Goal: Task Accomplishment & Management: Use online tool/utility

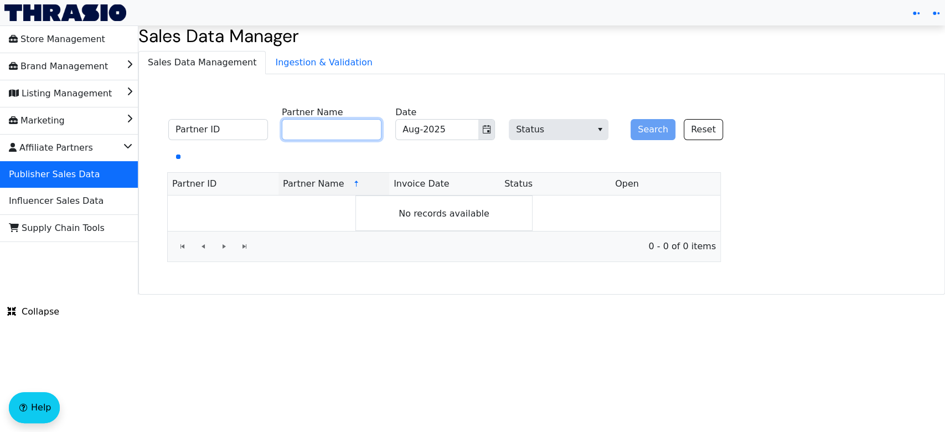
click at [343, 126] on input "Partner Name" at bounding box center [332, 129] width 100 height 21
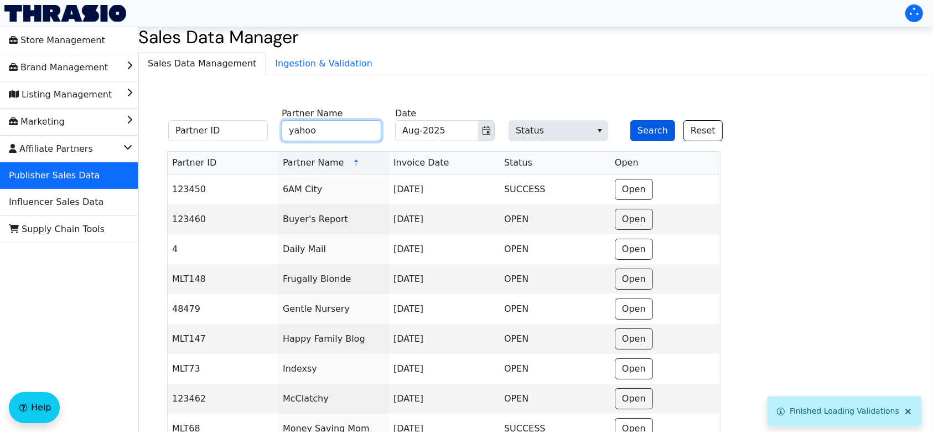
type input "yahoo"
click at [654, 129] on button "Search" at bounding box center [653, 130] width 45 height 21
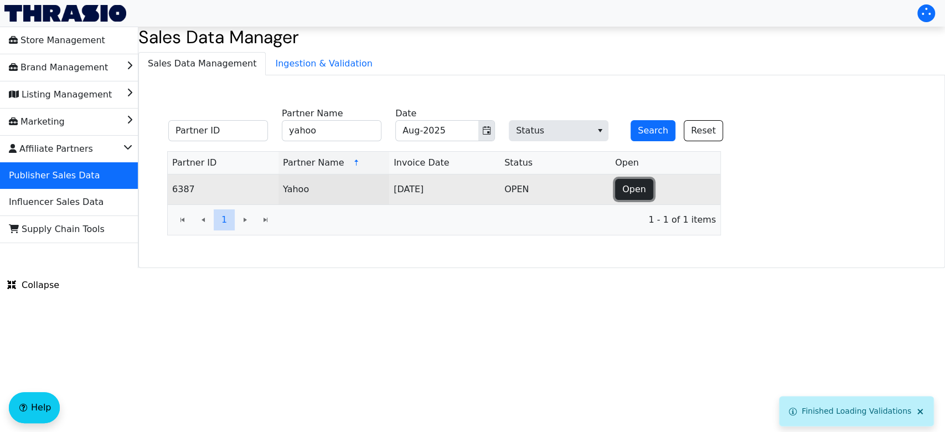
click at [636, 191] on span "Open" at bounding box center [634, 189] width 24 height 13
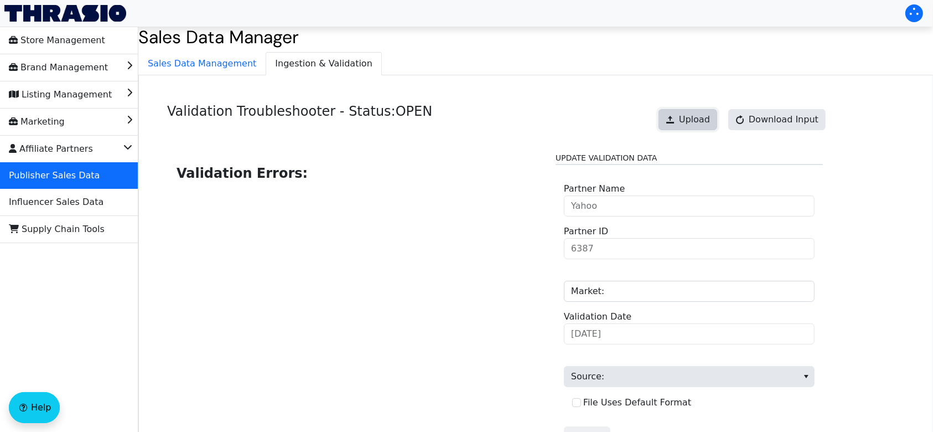
click at [688, 123] on span "Upload" at bounding box center [694, 119] width 31 height 13
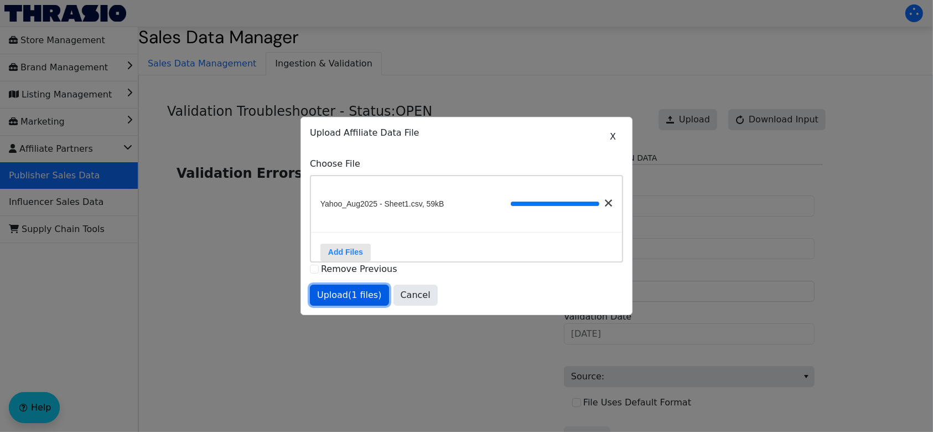
click at [338, 302] on span "Upload (1 files)" at bounding box center [349, 294] width 65 height 13
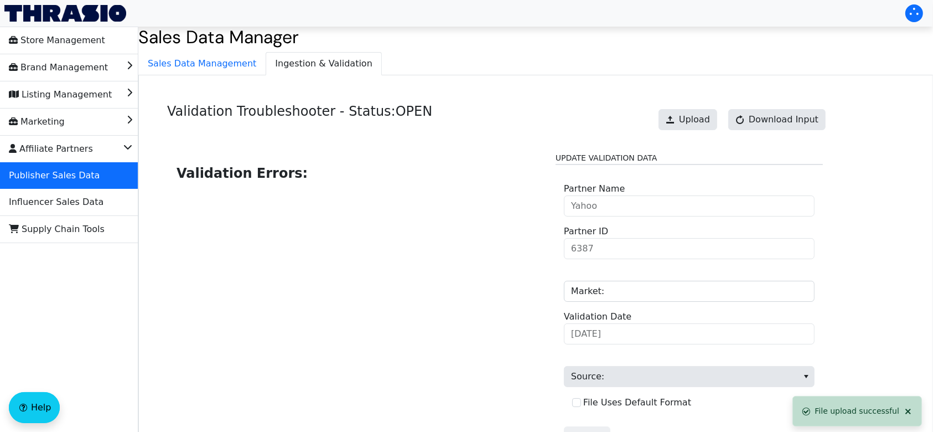
scroll to position [112, 0]
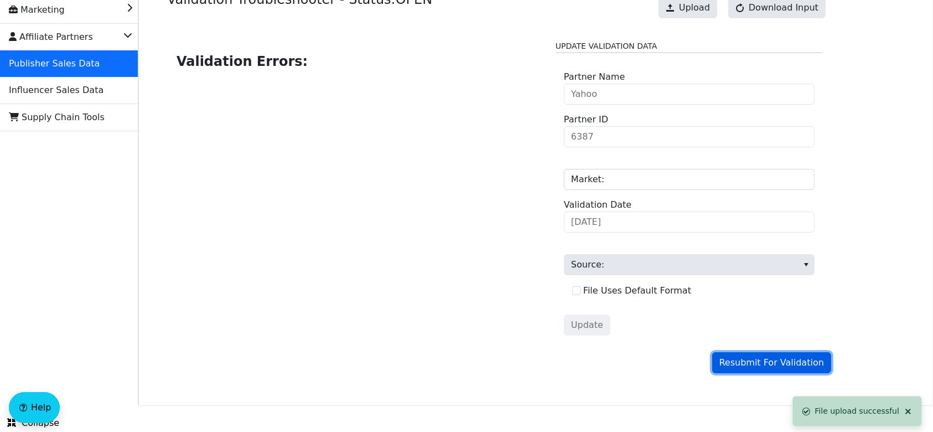
click at [746, 360] on span "Resubmit For Validation" at bounding box center [772, 362] width 105 height 13
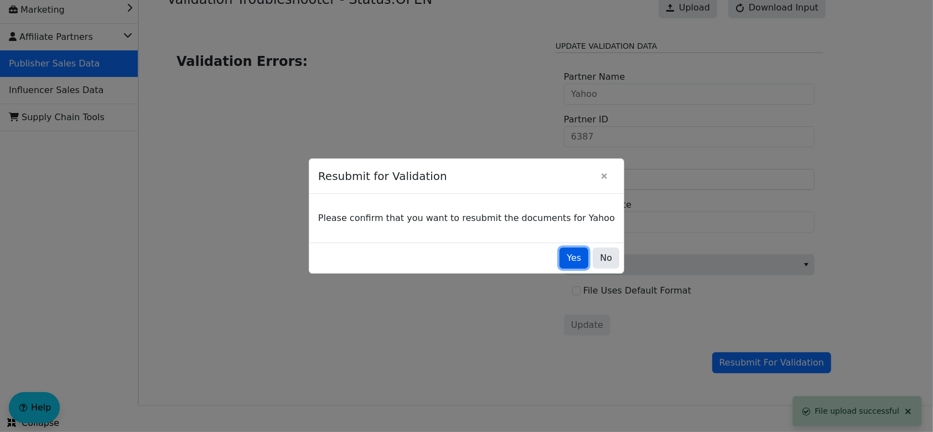
click at [567, 262] on span "Yes" at bounding box center [574, 257] width 14 height 13
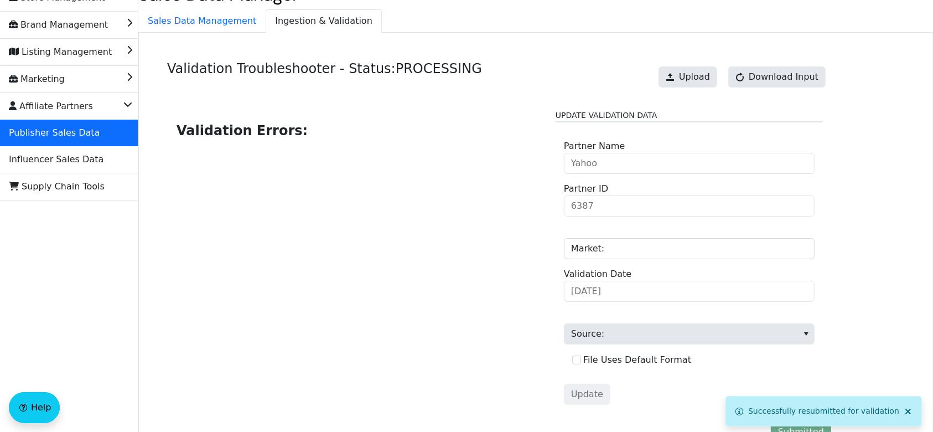
scroll to position [35, 0]
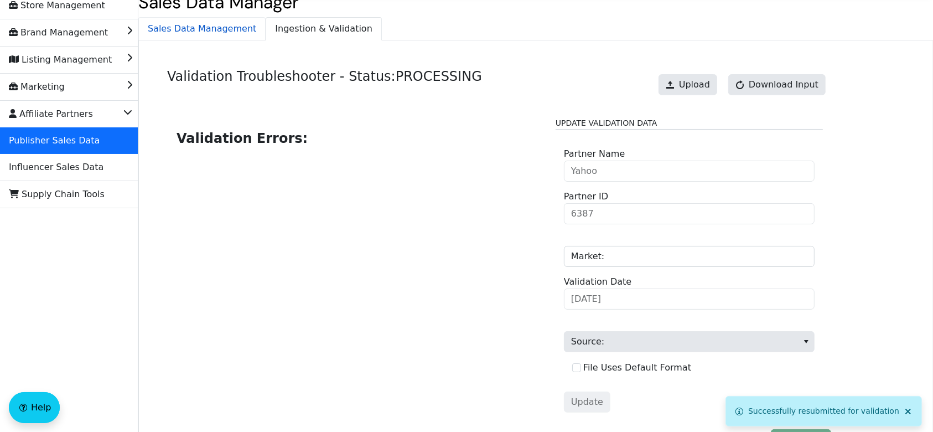
click at [214, 35] on span "Sales Data Management" at bounding box center [202, 29] width 126 height 22
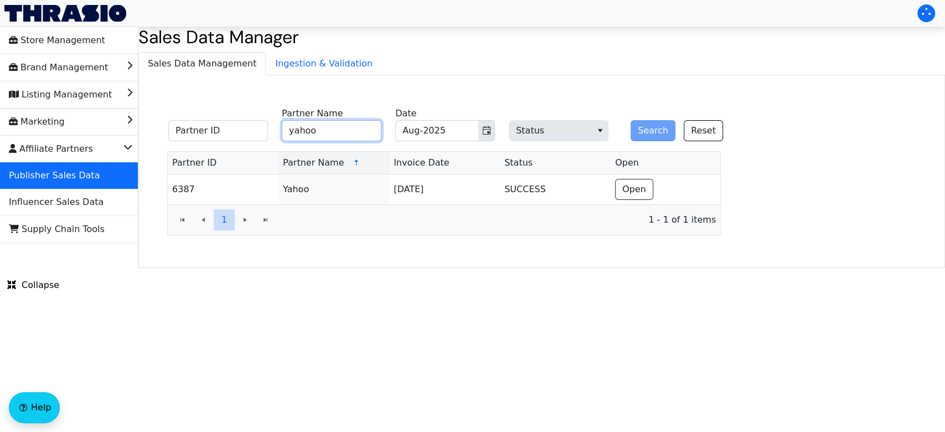
click at [354, 134] on input "yahoo" at bounding box center [332, 130] width 100 height 21
type input "y"
click at [656, 130] on button "Search" at bounding box center [653, 130] width 45 height 21
click at [343, 136] on input "webselenese" at bounding box center [332, 130] width 100 height 21
type input "w"
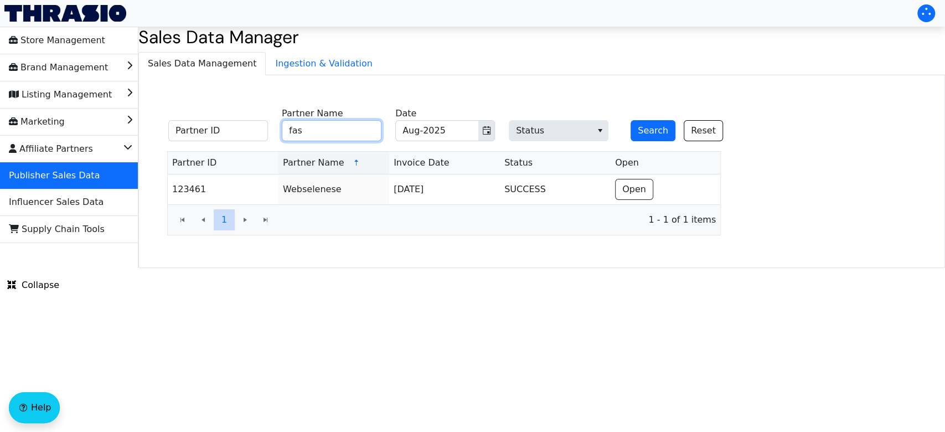
type input "Fascam"
click at [651, 126] on button "Search" at bounding box center [653, 130] width 45 height 21
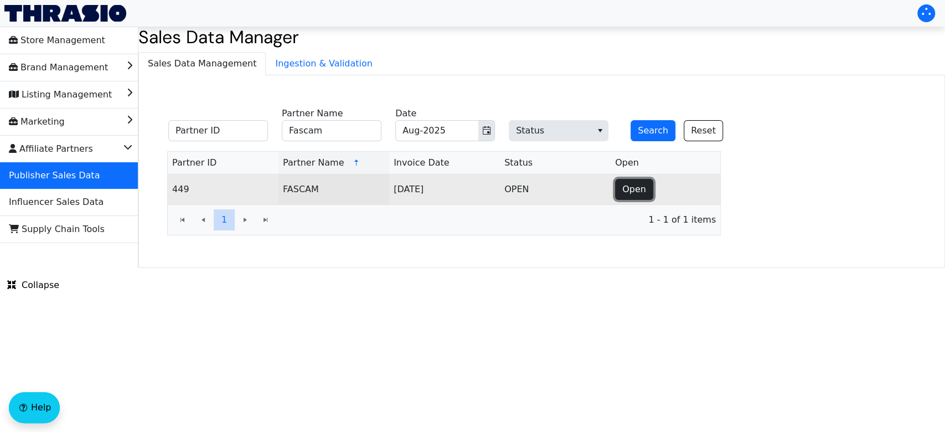
click at [636, 181] on button "Open" at bounding box center [634, 189] width 38 height 21
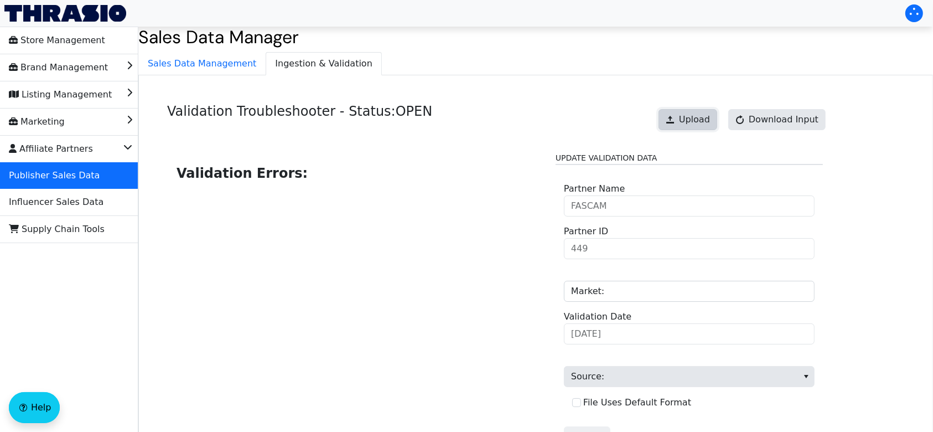
click at [689, 125] on span "Upload" at bounding box center [694, 119] width 31 height 13
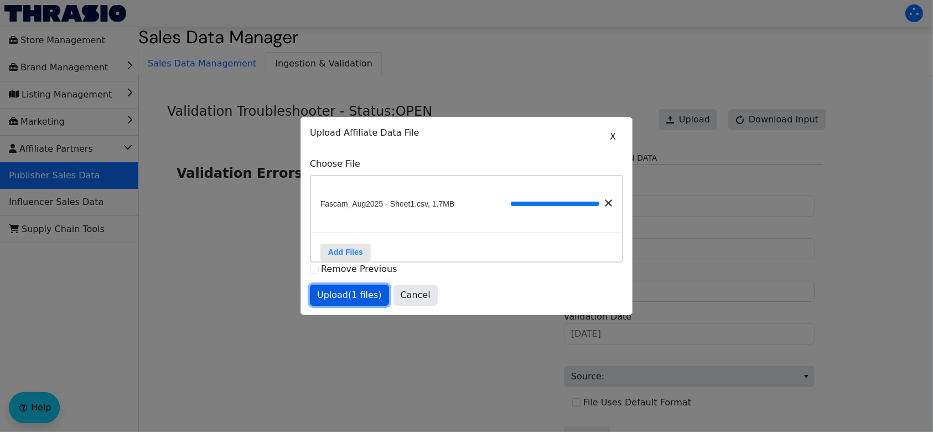
click at [353, 296] on span "Upload (1 files)" at bounding box center [349, 294] width 65 height 13
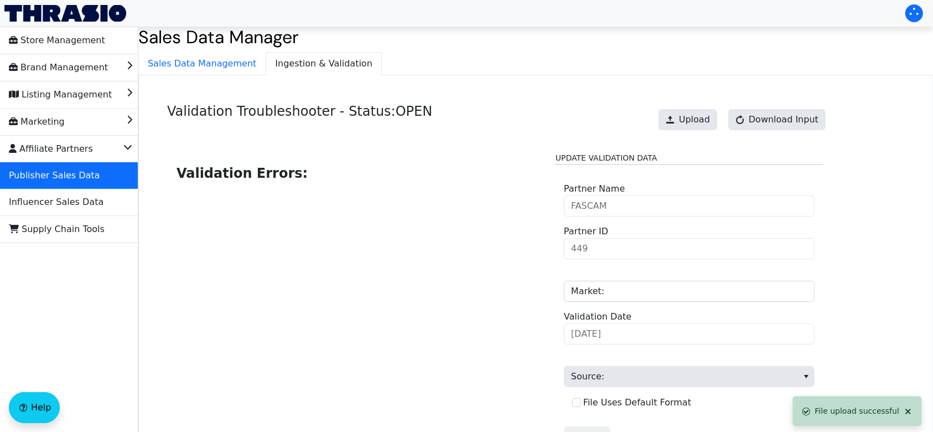
scroll to position [112, 0]
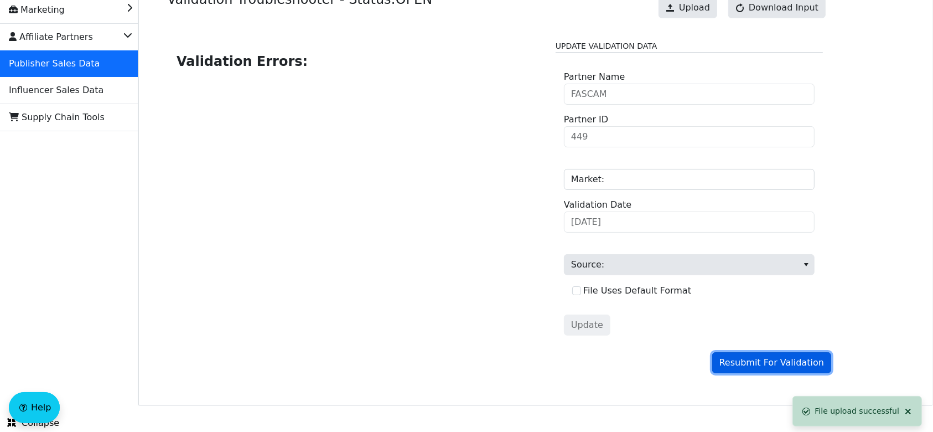
click at [744, 365] on span "Resubmit For Validation" at bounding box center [772, 362] width 105 height 13
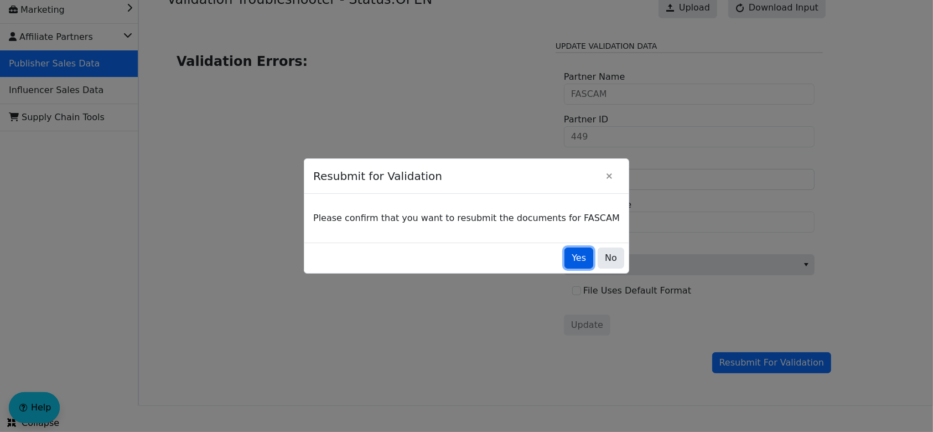
click at [572, 264] on span "Yes" at bounding box center [579, 257] width 14 height 13
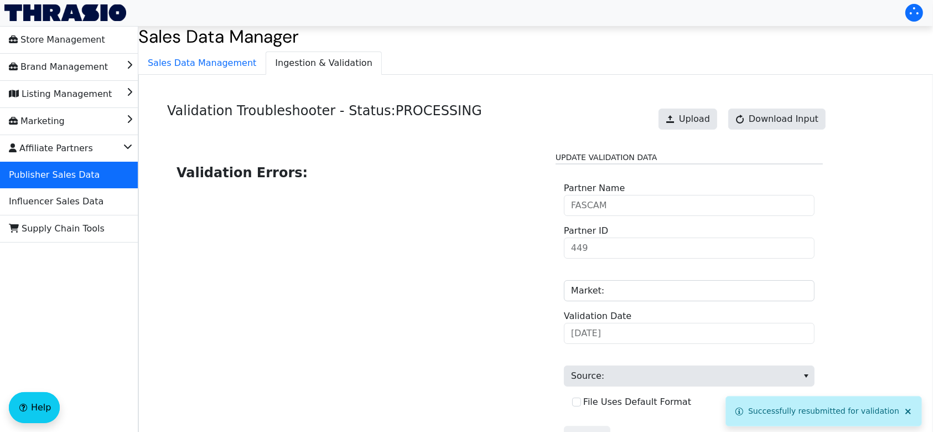
scroll to position [0, 0]
click at [221, 64] on span "Sales Data Management" at bounding box center [202, 64] width 126 height 22
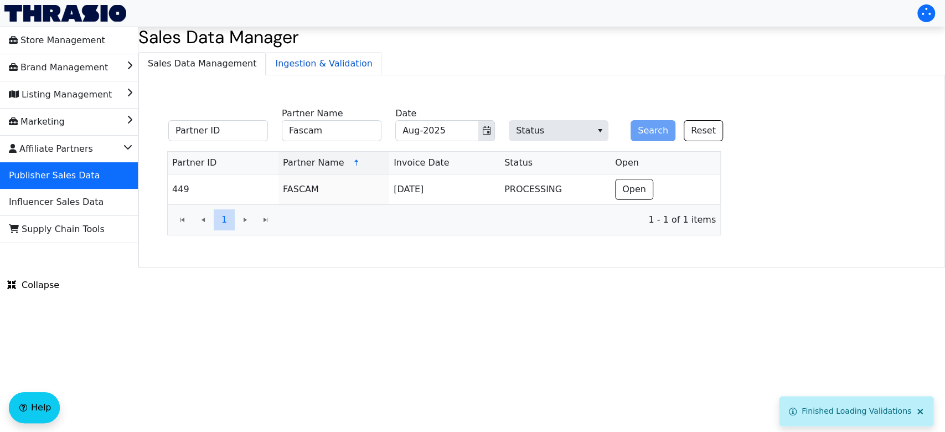
click at [301, 69] on span "Ingestion & Validation" at bounding box center [323, 64] width 115 height 22
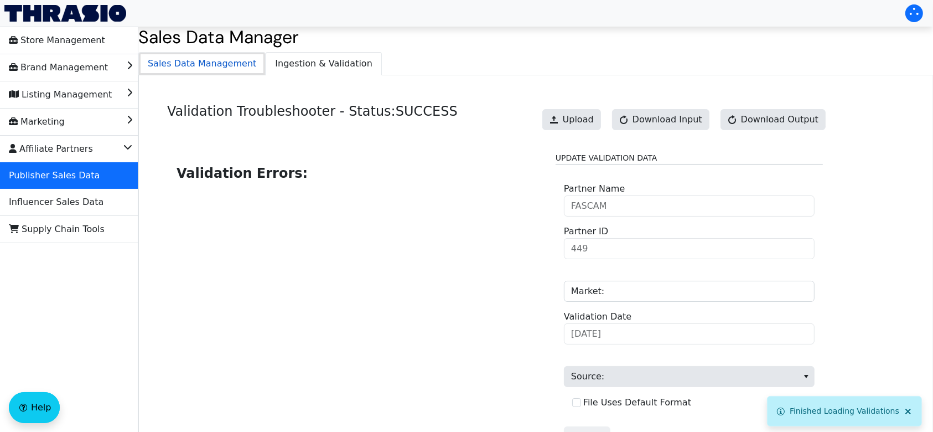
click at [184, 59] on span "Sales Data Management" at bounding box center [202, 64] width 126 height 22
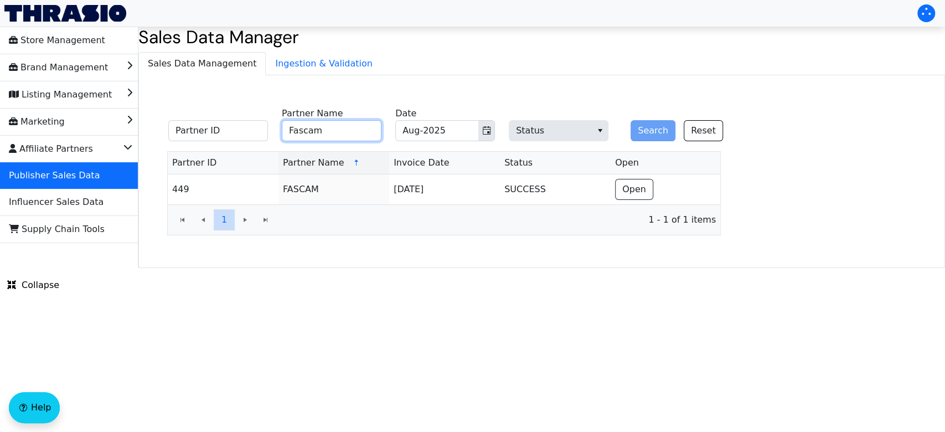
click at [333, 135] on input "Fascam" at bounding box center [332, 130] width 100 height 21
type input "F"
type input "nypost"
click at [631, 120] on button "Search" at bounding box center [653, 130] width 45 height 21
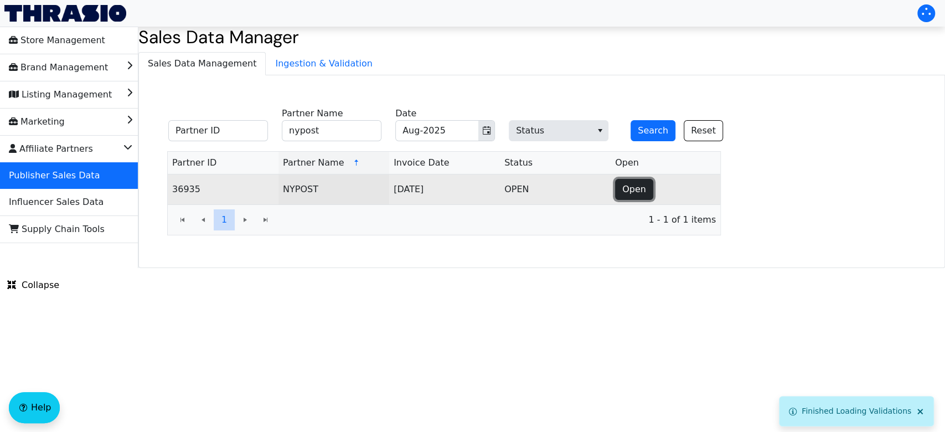
click at [627, 188] on span "Open" at bounding box center [634, 189] width 24 height 13
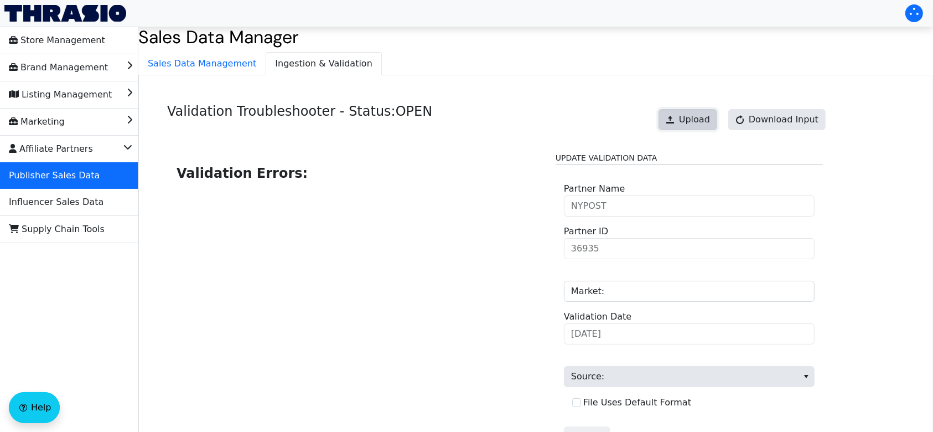
click at [675, 118] on span at bounding box center [670, 119] width 9 height 9
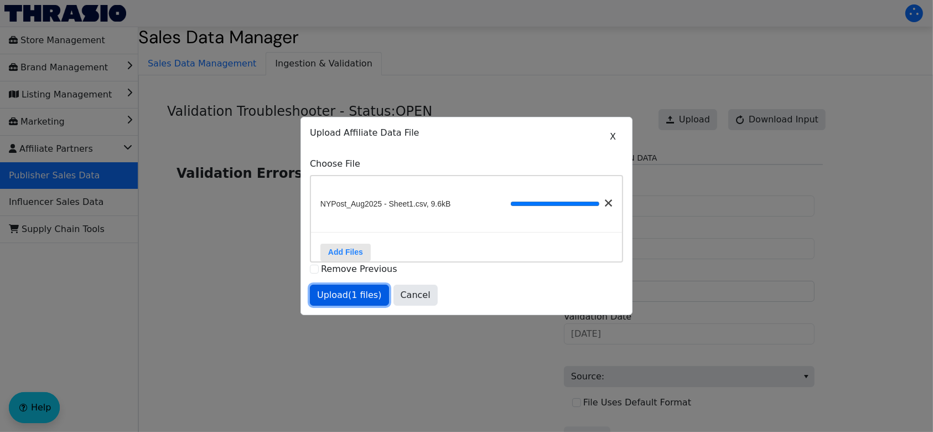
click at [344, 301] on span "Upload (1 files)" at bounding box center [349, 294] width 65 height 13
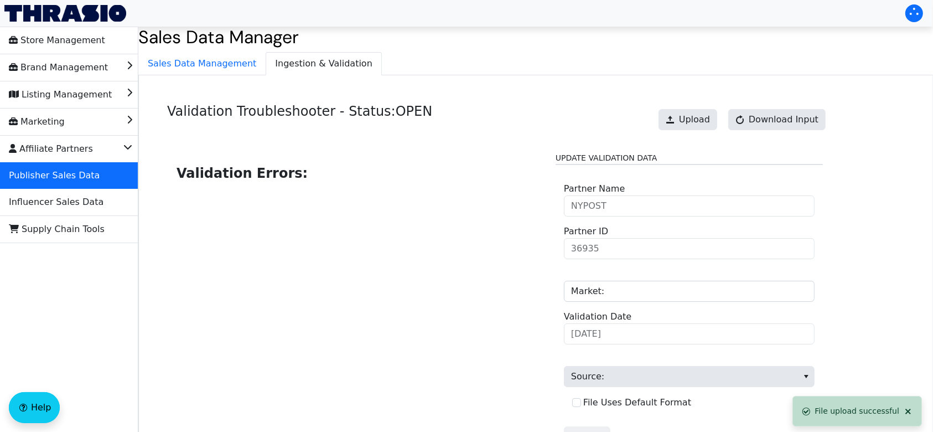
scroll to position [112, 0]
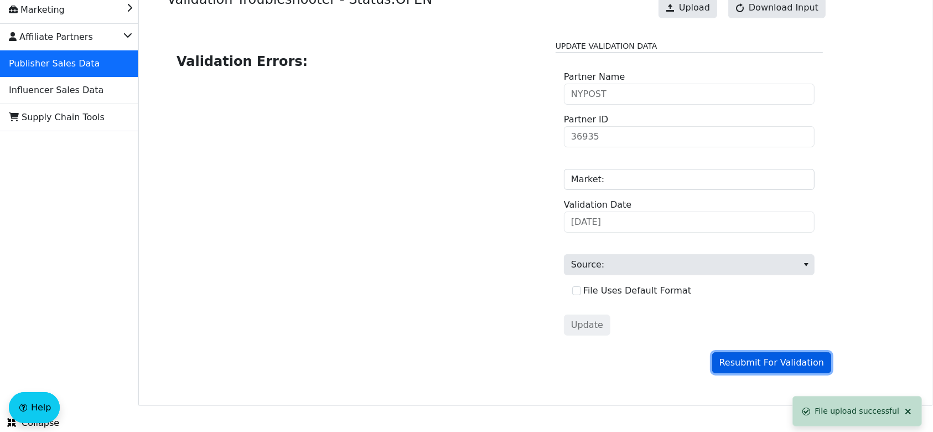
click at [745, 357] on span "Resubmit For Validation" at bounding box center [772, 362] width 105 height 13
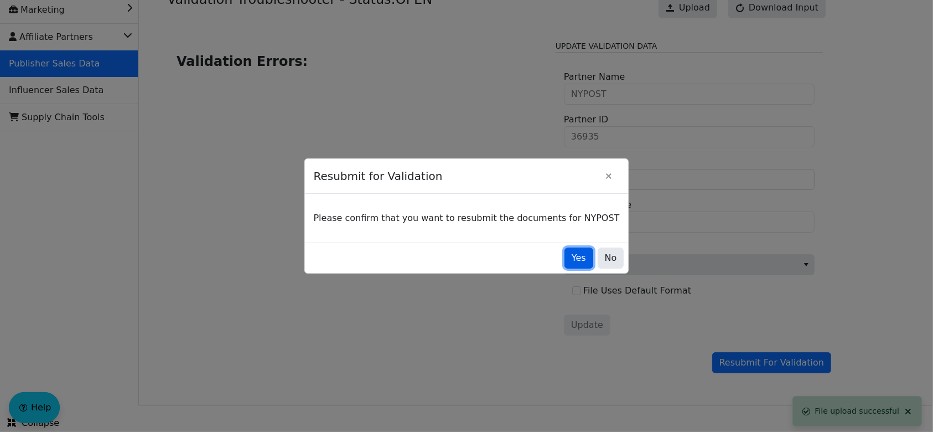
click at [572, 262] on span "Yes" at bounding box center [579, 257] width 14 height 13
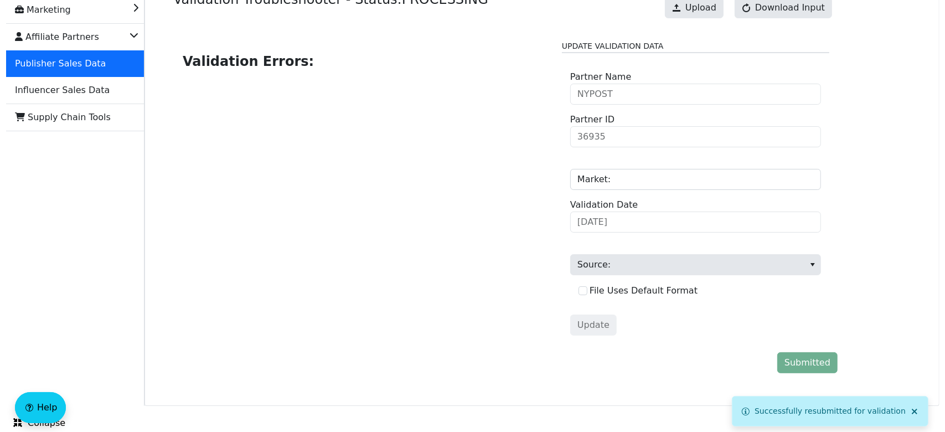
scroll to position [0, 0]
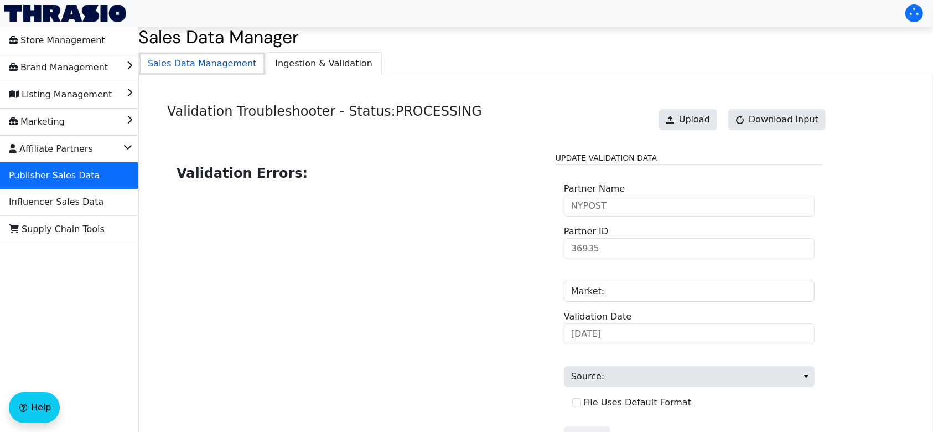
click at [226, 68] on span "Sales Data Management" at bounding box center [202, 64] width 126 height 22
